Goal: Task Accomplishment & Management: Complete application form

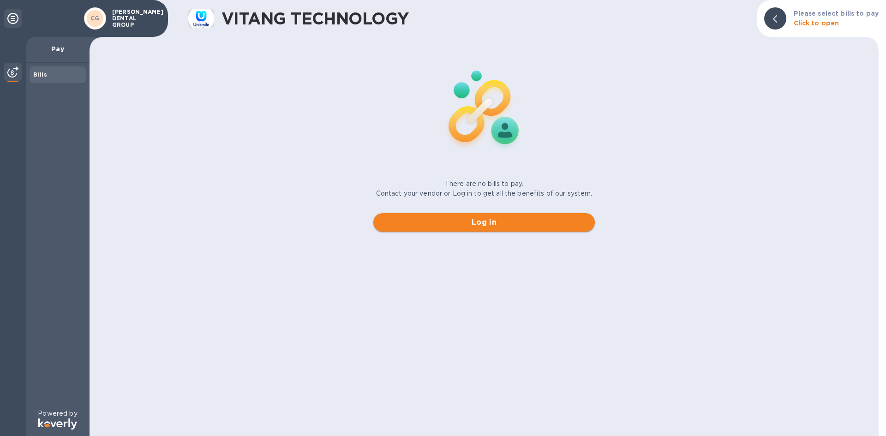
click at [468, 224] on span "Log in" at bounding box center [484, 222] width 207 height 11
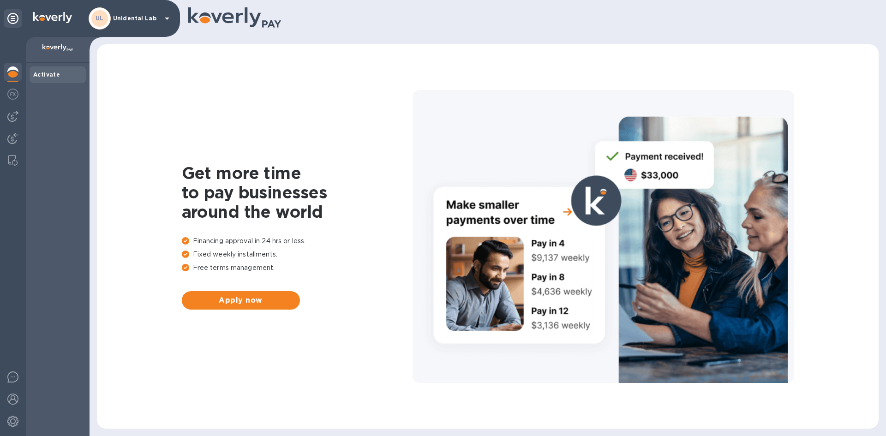
click at [124, 18] on p "Unidental Lab" at bounding box center [136, 18] width 46 height 6
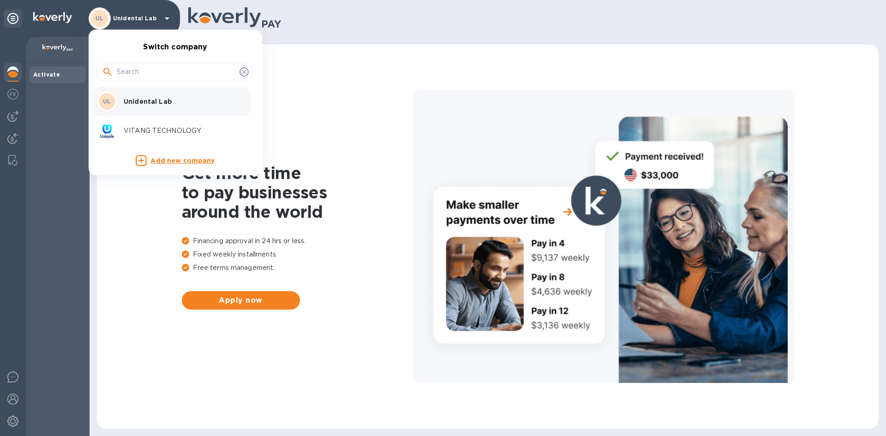
click at [150, 131] on p "VITANG TECHNOLOGY" at bounding box center [182, 131] width 116 height 10
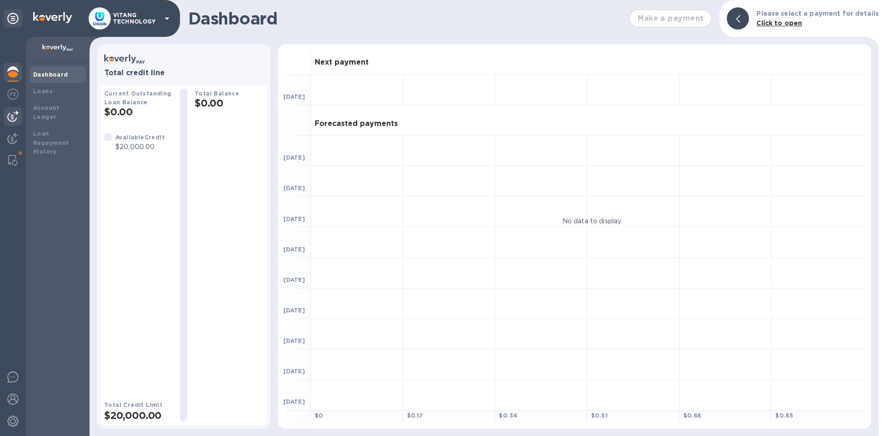
click at [19, 115] on div at bounding box center [13, 116] width 18 height 18
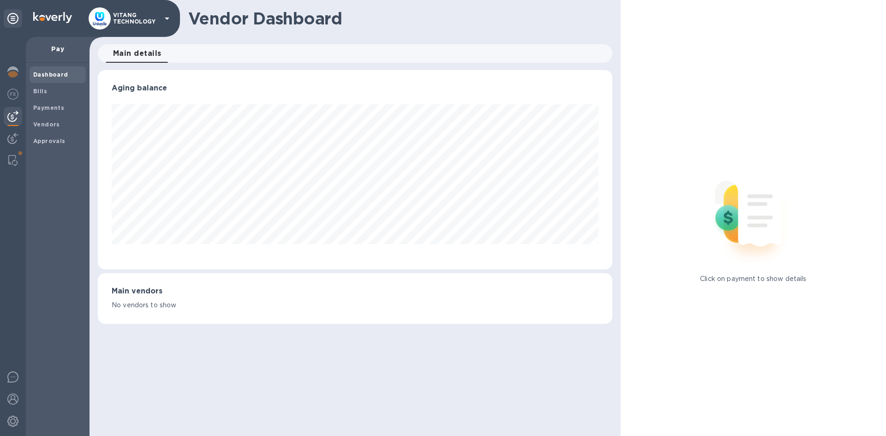
scroll to position [199, 514]
click at [13, 138] on img at bounding box center [12, 138] width 11 height 11
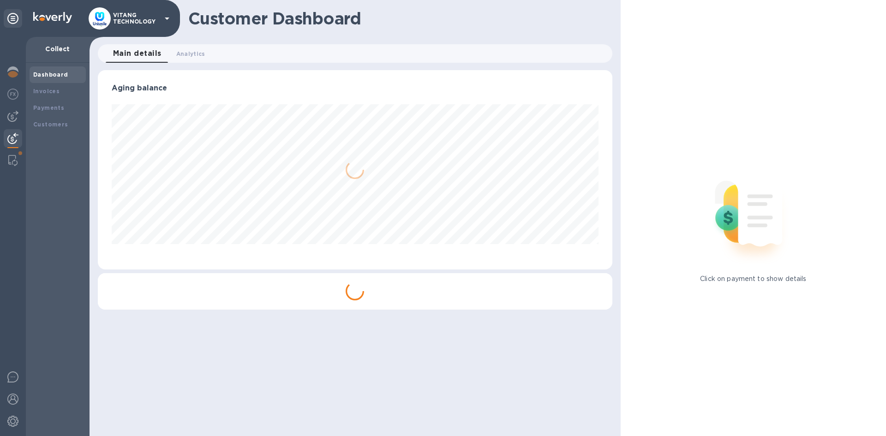
scroll to position [461288, 460977]
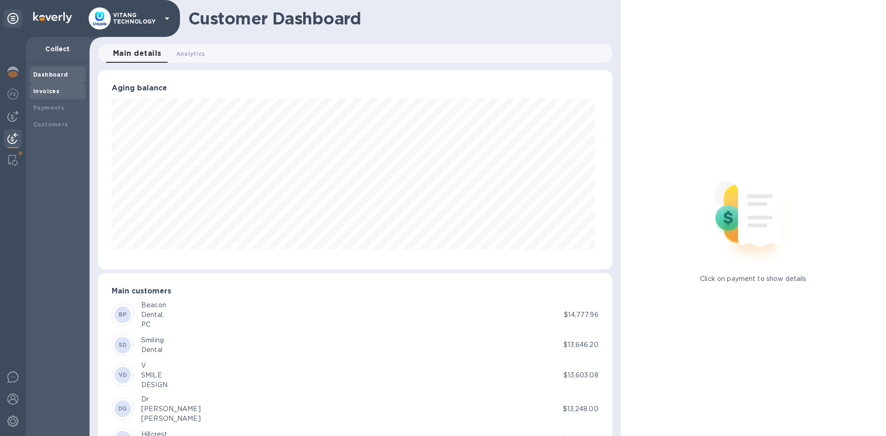
click at [40, 93] on b "Invoices" at bounding box center [46, 91] width 26 height 7
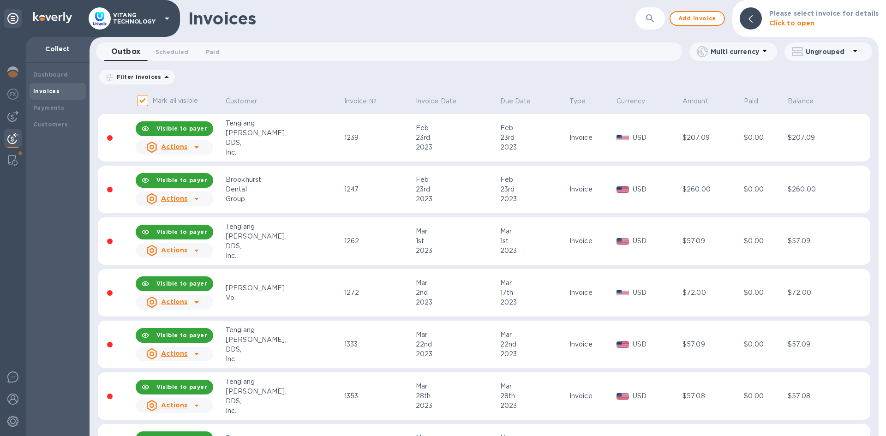
click at [650, 22] on icon "button" at bounding box center [650, 18] width 11 height 11
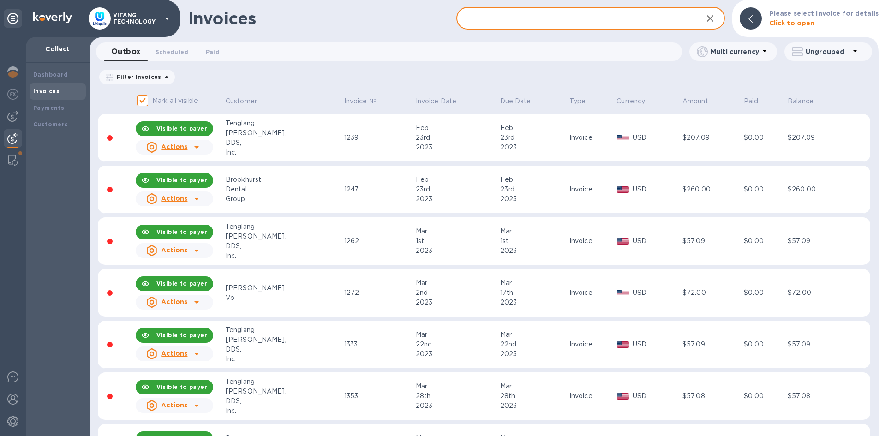
click at [574, 20] on input "text" at bounding box center [575, 18] width 239 height 23
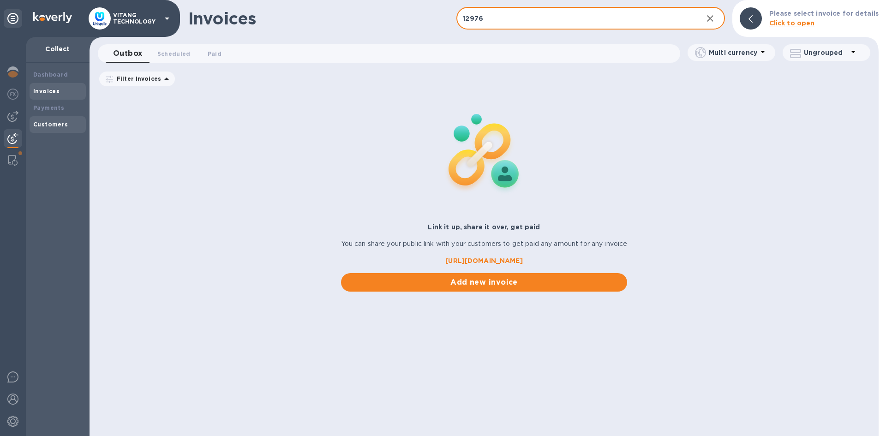
type input "12976"
click at [59, 121] on b "Customers" at bounding box center [50, 124] width 35 height 7
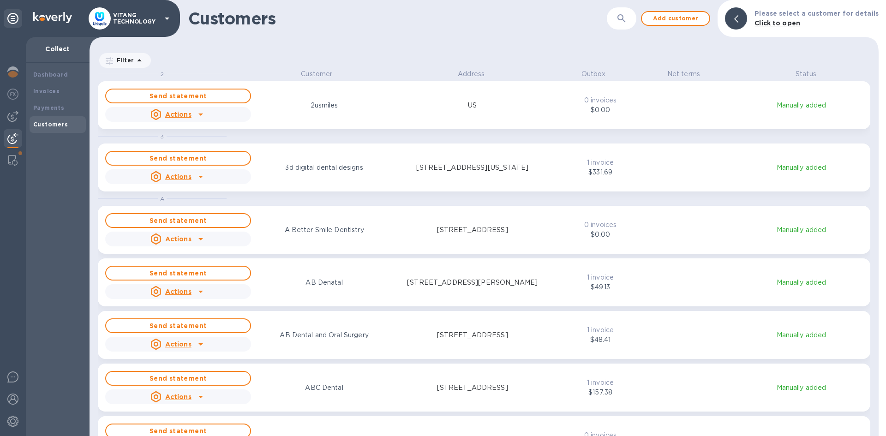
scroll to position [360, 785]
click at [623, 24] on button "button" at bounding box center [622, 18] width 22 height 22
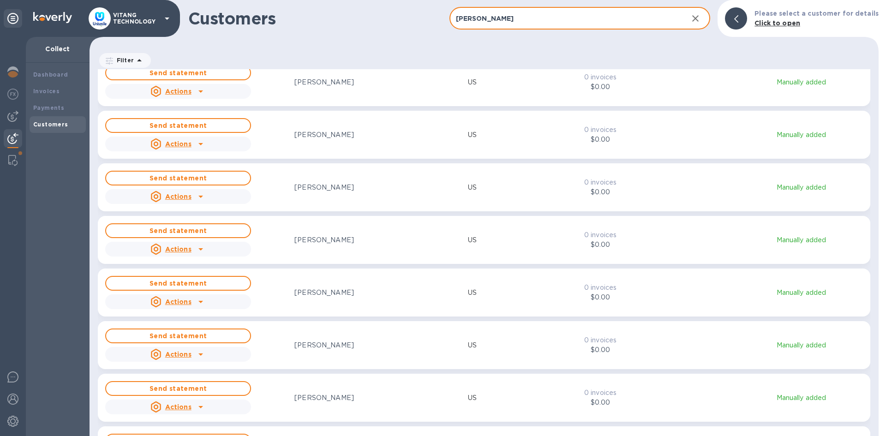
scroll to position [0, 0]
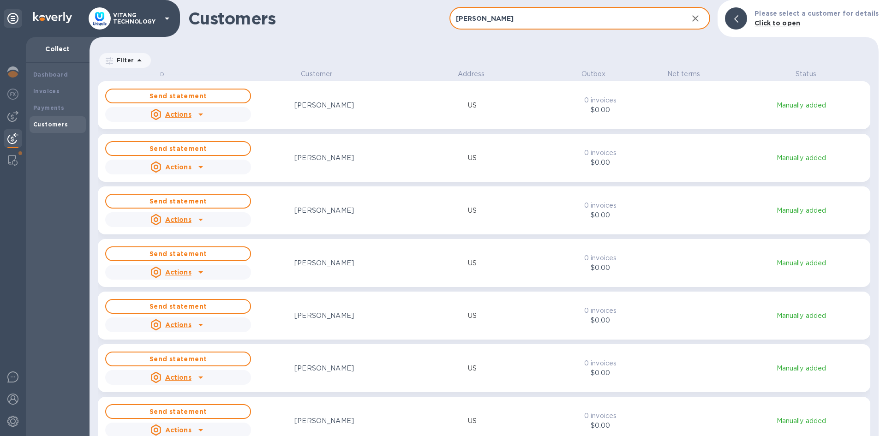
type input "[PERSON_NAME]"
click at [52, 128] on div "Customers" at bounding box center [57, 124] width 49 height 9
click at [389, 117] on div "Send statement Actions [PERSON_NAME]" at bounding box center [325, 105] width 444 height 37
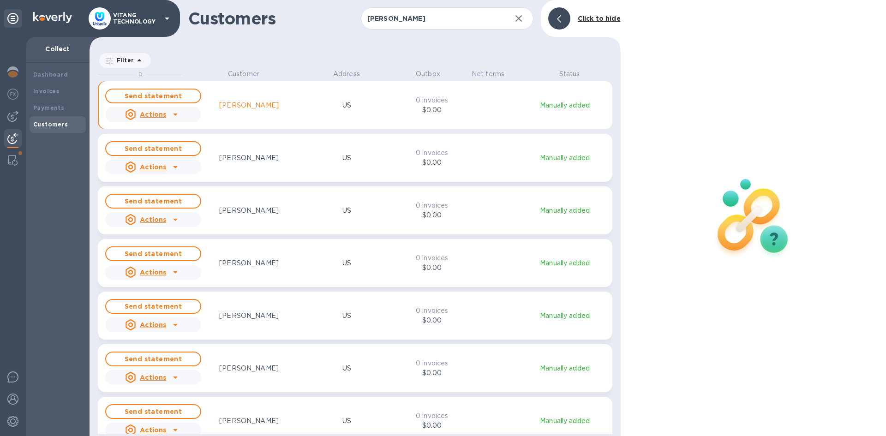
scroll to position [7, 4]
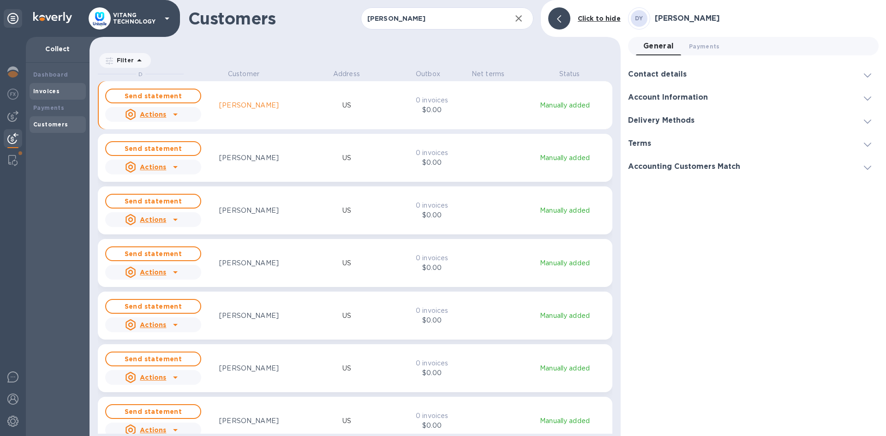
click at [50, 91] on b "Invoices" at bounding box center [46, 91] width 26 height 7
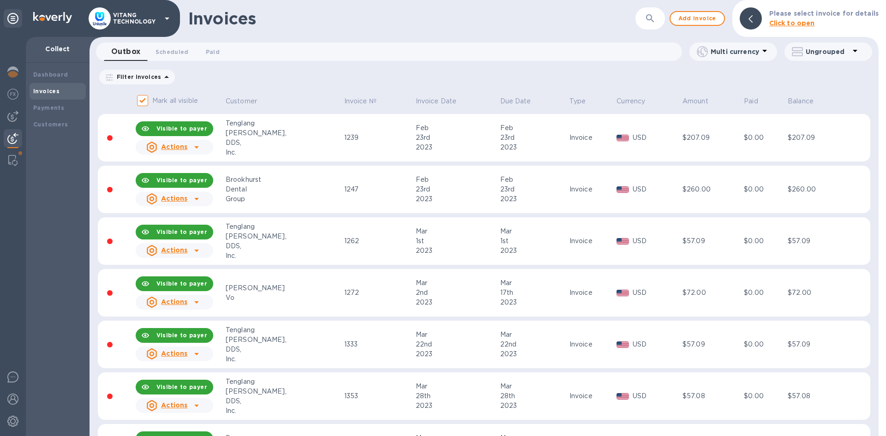
click at [652, 13] on icon "button" at bounding box center [650, 18] width 11 height 11
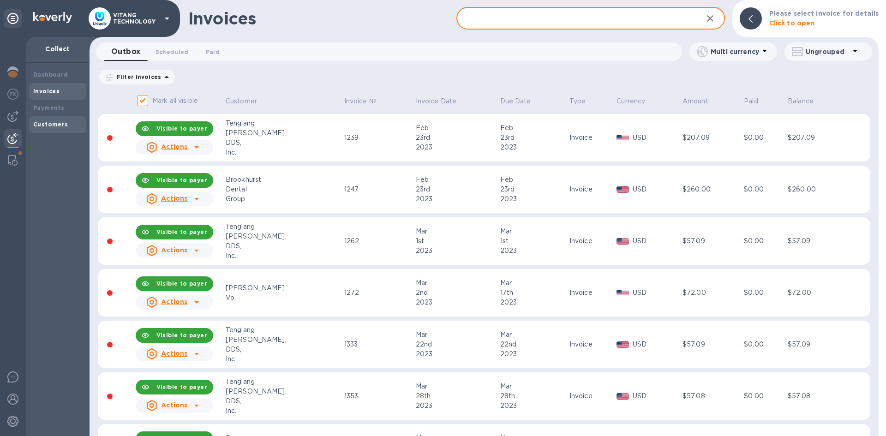
click at [51, 117] on div "Customers" at bounding box center [58, 124] width 56 height 17
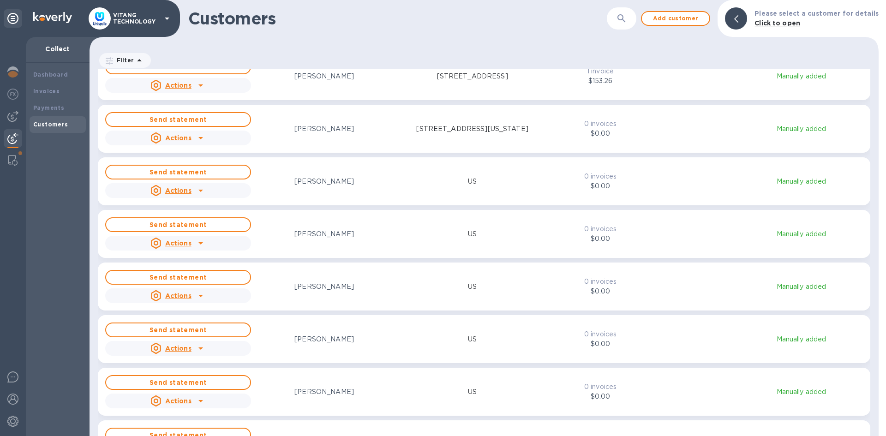
scroll to position [6876, 0]
click at [223, 194] on div "Actions" at bounding box center [178, 190] width 150 height 18
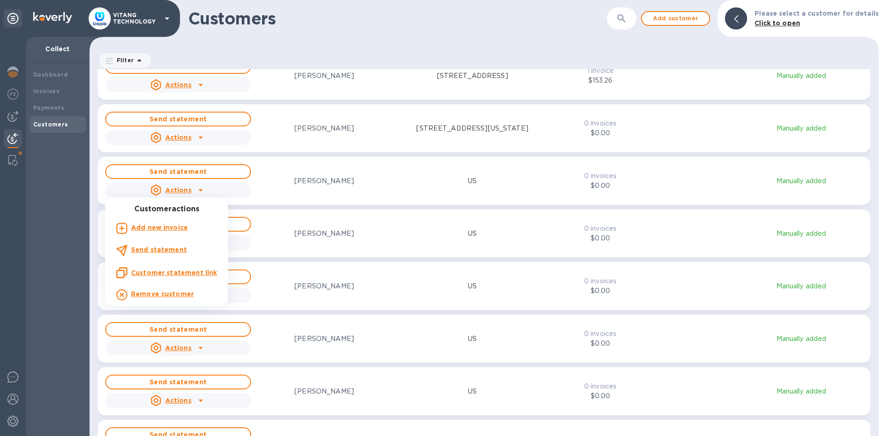
click at [161, 230] on b "Add new invoice" at bounding box center [159, 227] width 57 height 7
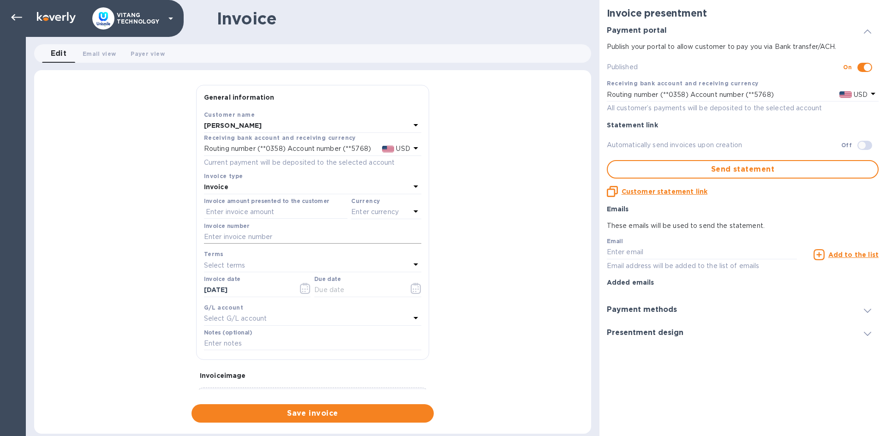
click at [236, 234] on input "text" at bounding box center [312, 237] width 217 height 14
click at [236, 216] on input "text" at bounding box center [276, 212] width 144 height 14
click at [238, 207] on input "text" at bounding box center [276, 212] width 144 height 14
type input "860.92"
click at [355, 220] on div "Currency Enter currency" at bounding box center [386, 207] width 74 height 27
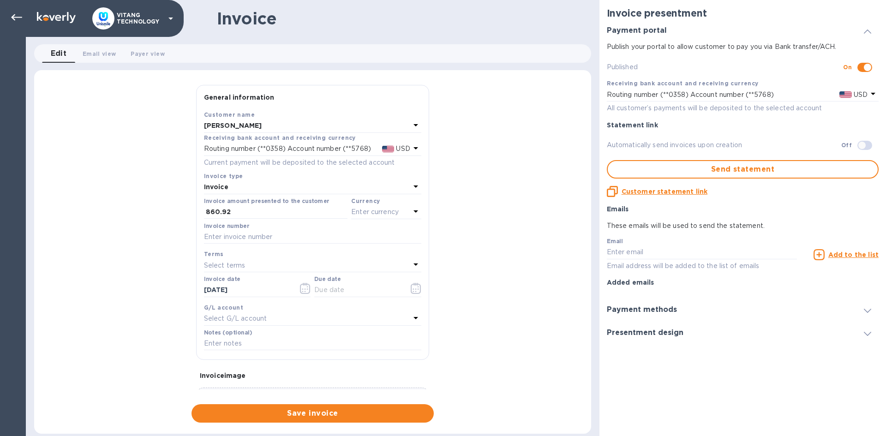
click at [359, 214] on p "Enter currency" at bounding box center [375, 212] width 48 height 10
click at [365, 237] on p "US Dollar" at bounding box center [371, 236] width 71 height 10
click at [286, 228] on div "Invoice number" at bounding box center [312, 233] width 217 height 21
click at [286, 233] on input "text" at bounding box center [312, 237] width 217 height 14
type input "12976"
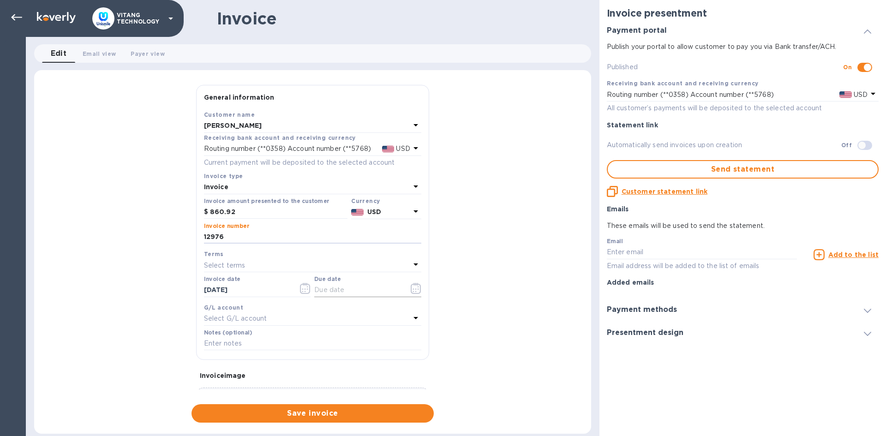
click at [418, 289] on button "button" at bounding box center [416, 288] width 22 height 22
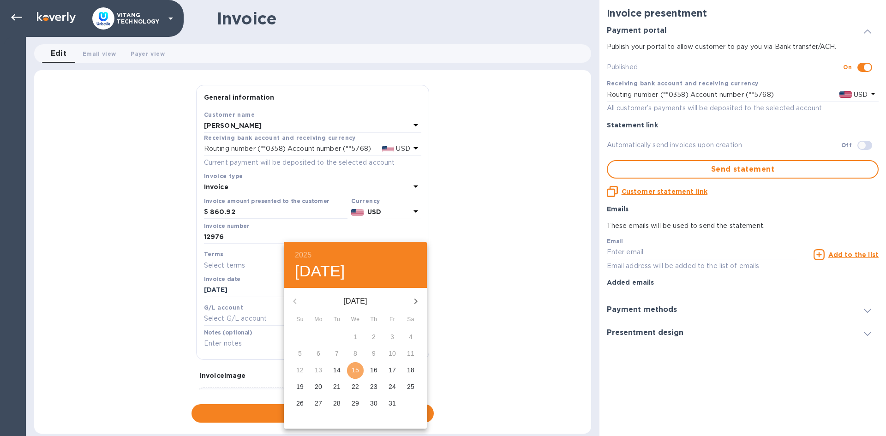
click at [360, 366] on span "15" at bounding box center [355, 369] width 17 height 9
type input "[DATE]"
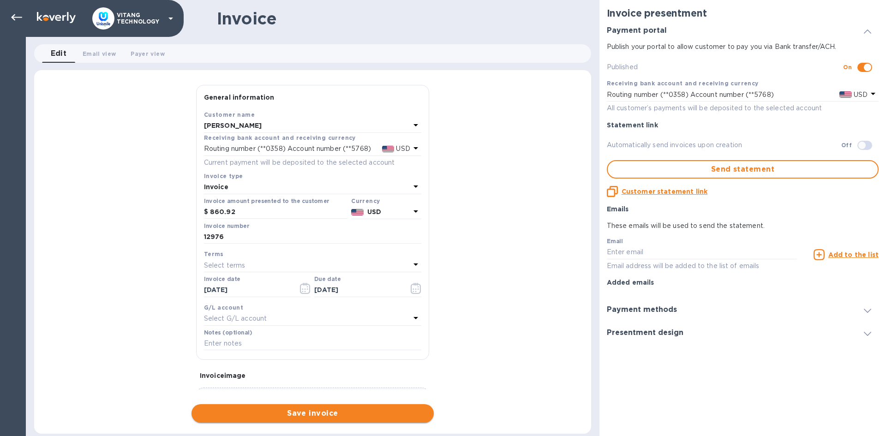
click at [353, 416] on span "Save invoice" at bounding box center [313, 413] width 228 height 11
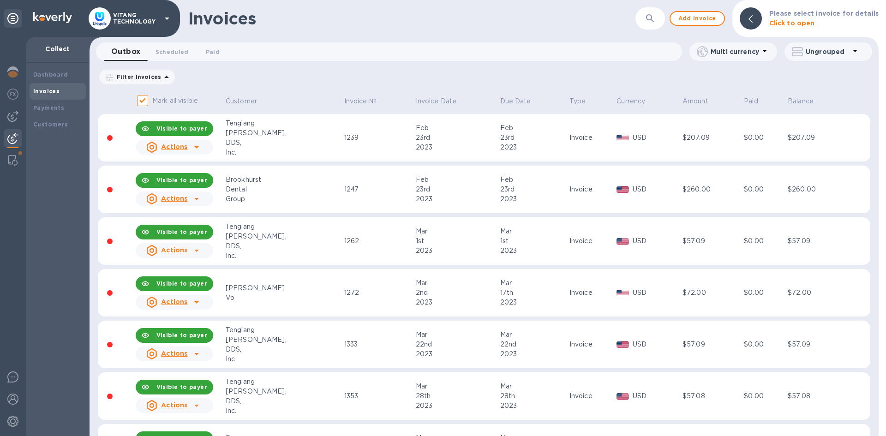
click at [57, 92] on b "Invoices" at bounding box center [46, 91] width 26 height 7
click at [656, 14] on icon "button" at bounding box center [650, 18] width 11 height 11
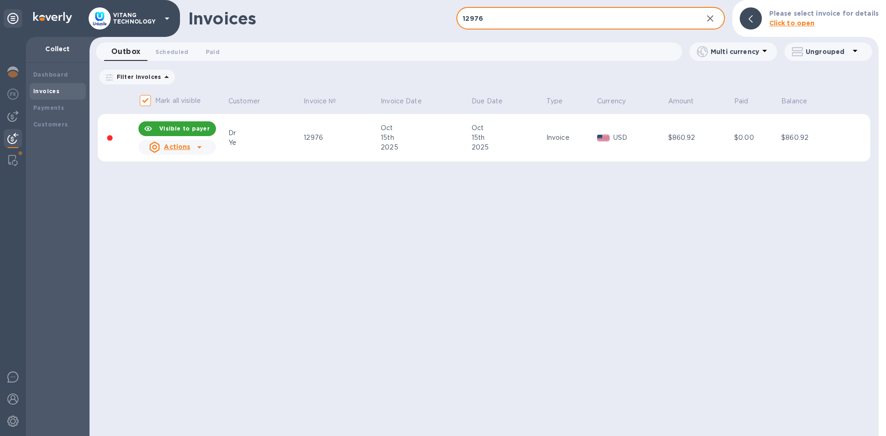
type input "12976"
click at [457, 247] on div "Invoices 12976 ​ Add invoice Please select invoice for details Click to open Ou…" at bounding box center [484, 218] width 789 height 436
click at [192, 149] on div at bounding box center [199, 147] width 15 height 15
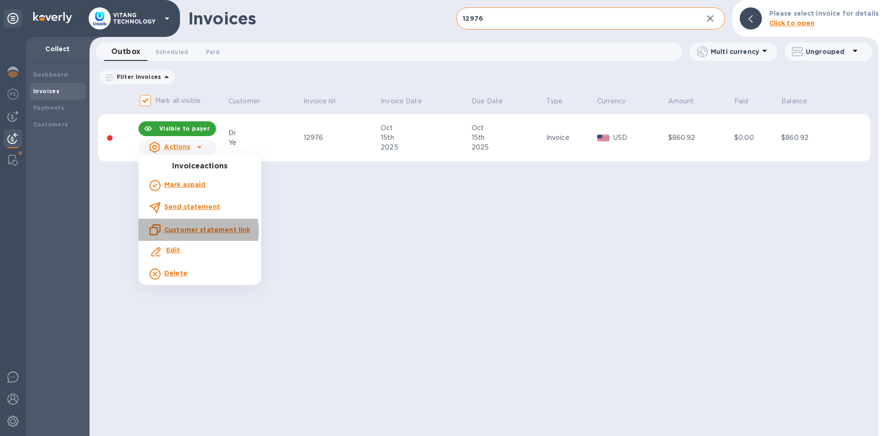
click at [196, 231] on u "Customer statement link" at bounding box center [207, 229] width 86 height 7
